Goal: Task Accomplishment & Management: Use online tool/utility

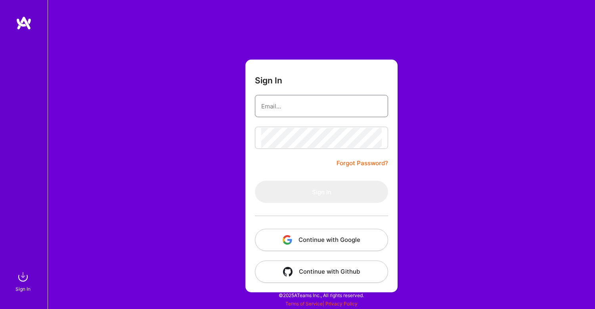
type input "andrew@tuathaconsulting.com"
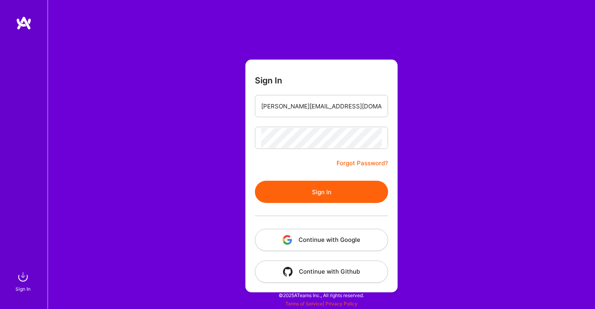
click at [325, 194] on button "Sign In" at bounding box center [321, 191] width 133 height 22
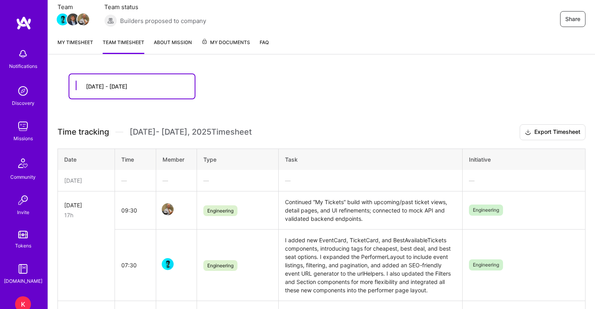
scroll to position [57, 0]
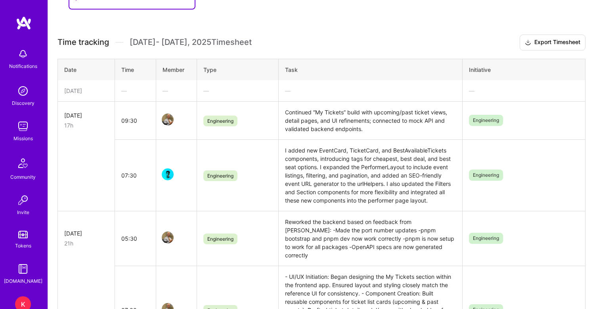
scroll to position [163, 0]
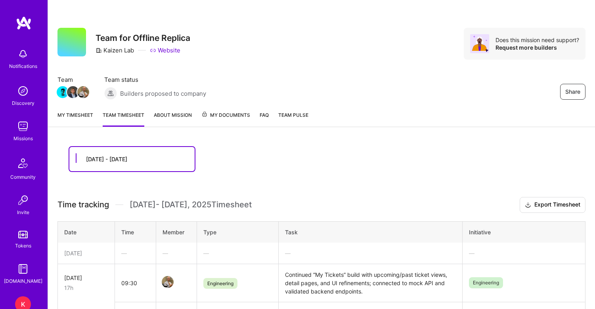
scroll to position [163, 0]
